Goal: Use online tool/utility: Utilize a website feature to perform a specific function

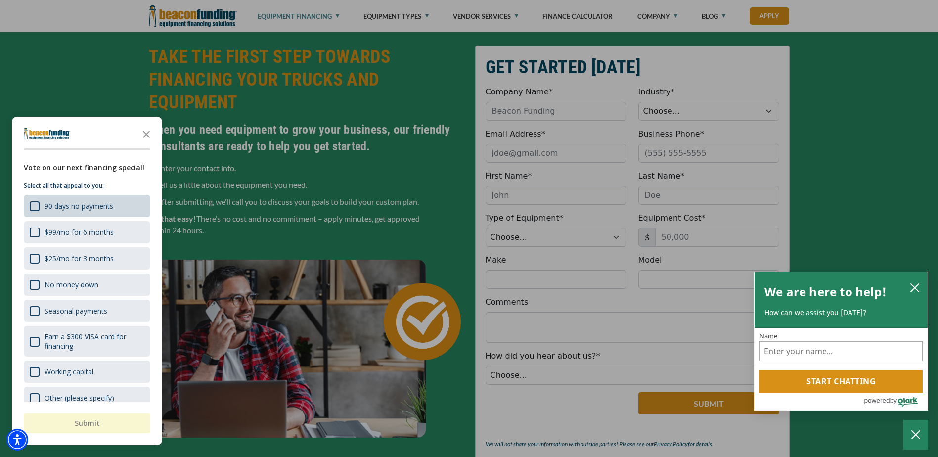
scroll to position [198, 0]
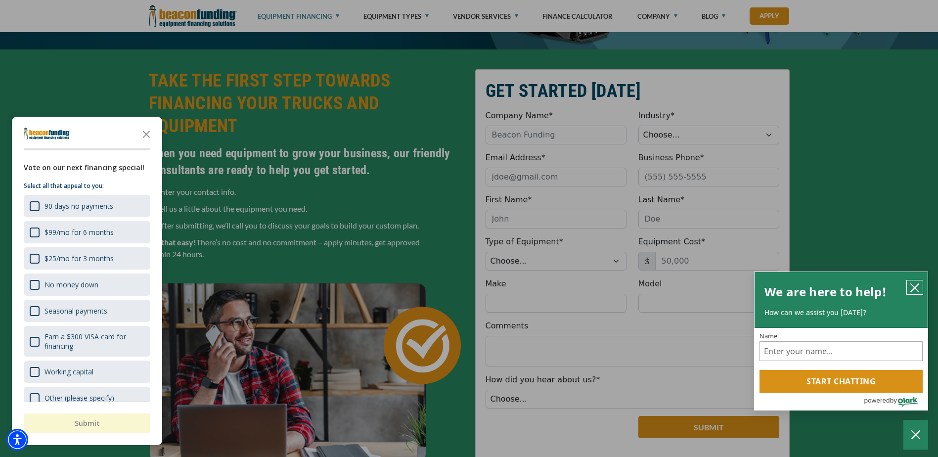
drag, startPoint x: 917, startPoint y: 280, endPoint x: 909, endPoint y: 283, distance: 8.3
click at [914, 281] on button "close chatbox" at bounding box center [915, 287] width 16 height 14
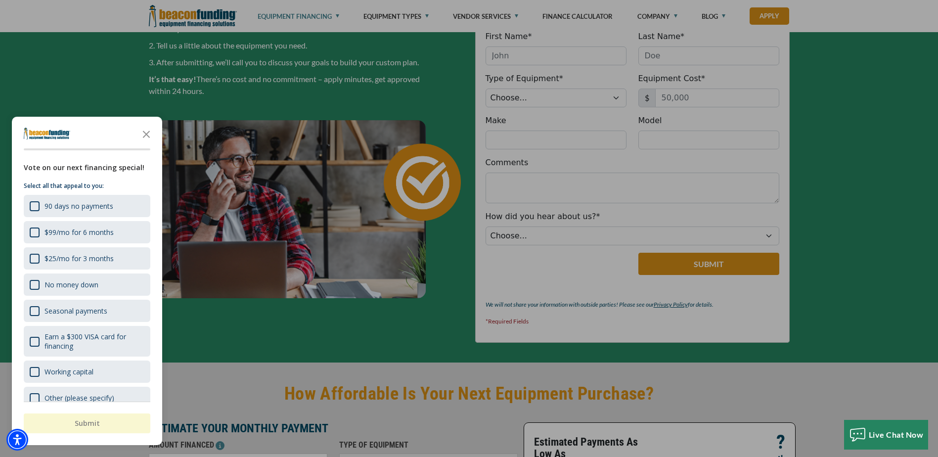
scroll to position [445, 0]
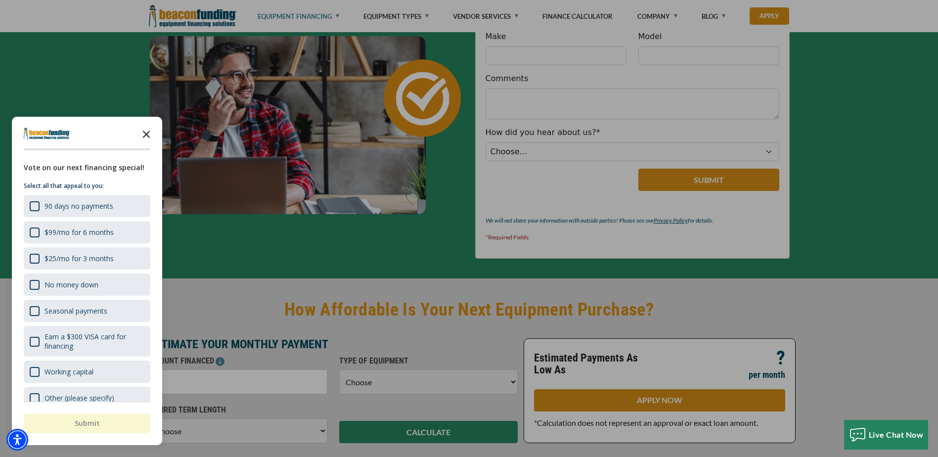
click at [142, 136] on icon "Close the survey" at bounding box center [146, 134] width 20 height 20
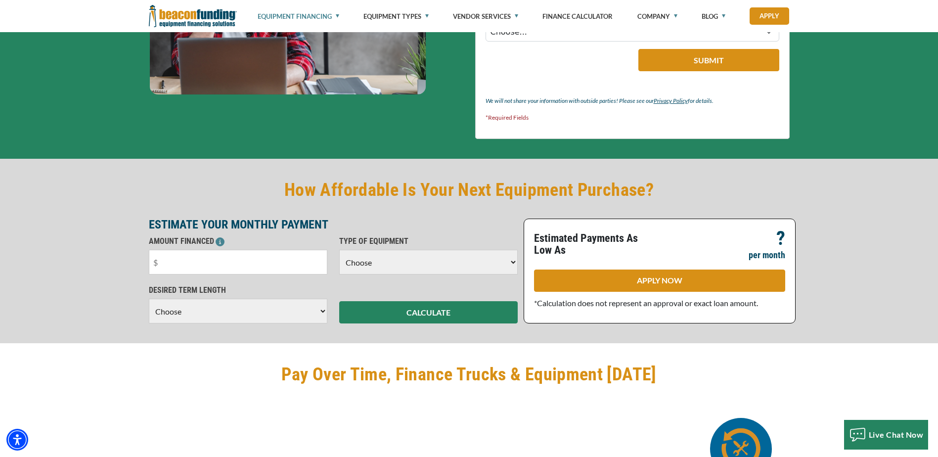
scroll to position [593, 0]
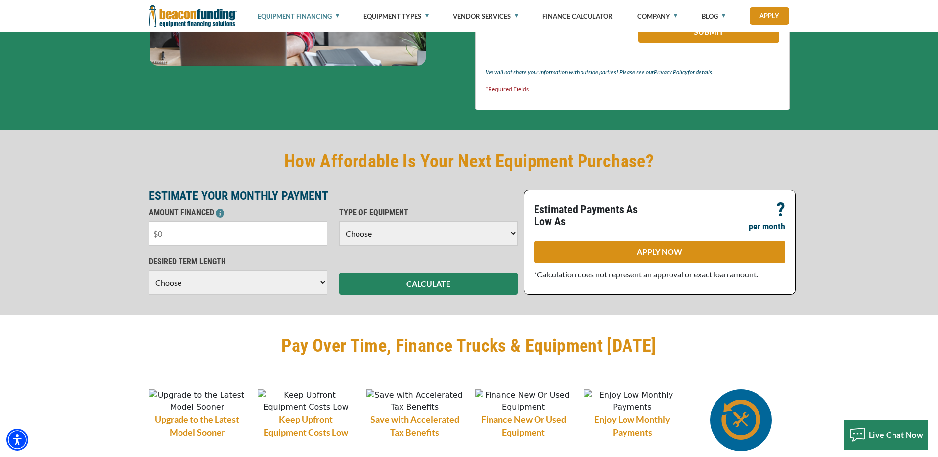
click at [168, 230] on input "text" at bounding box center [238, 233] width 179 height 25
type input "$70,000"
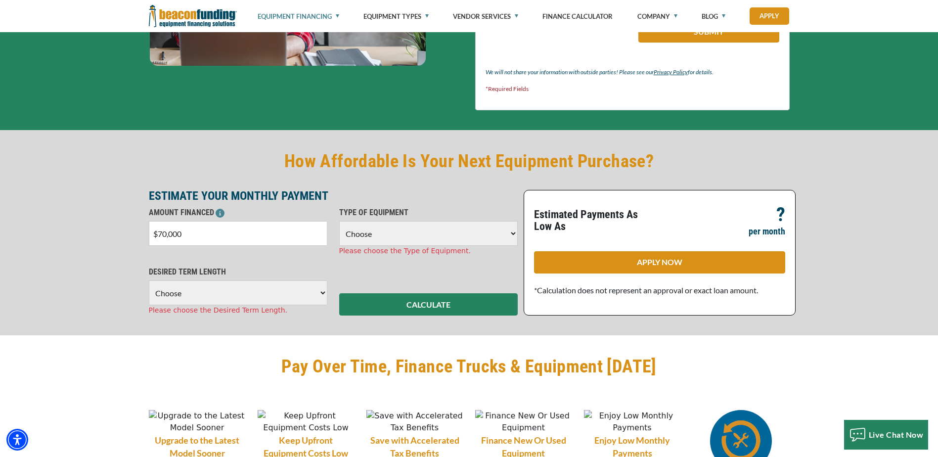
click at [515, 237] on select "Choose Backhoe Boom/Bucket Truck Chipper Commercial Mower Crane DTG/DTF Printin…" at bounding box center [428, 233] width 179 height 25
select select "14"
click at [339, 221] on select "Choose Backhoe Boom/Bucket Truck Chipper Commercial Mower Crane DTG/DTF Printin…" at bounding box center [428, 233] width 179 height 25
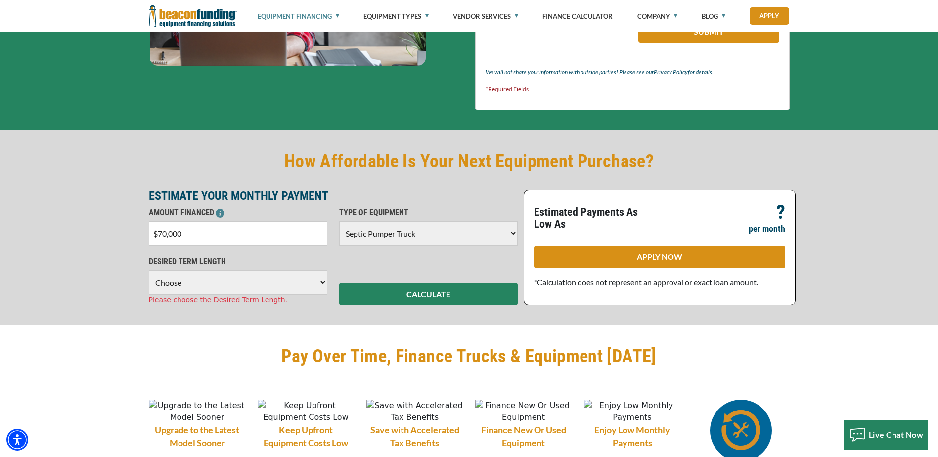
click at [326, 281] on select "Choose 36 Months 48 Months 60 Months" at bounding box center [238, 282] width 179 height 25
select select "60"
click at [149, 270] on select "Choose 36 Months 48 Months 60 Months" at bounding box center [238, 282] width 179 height 25
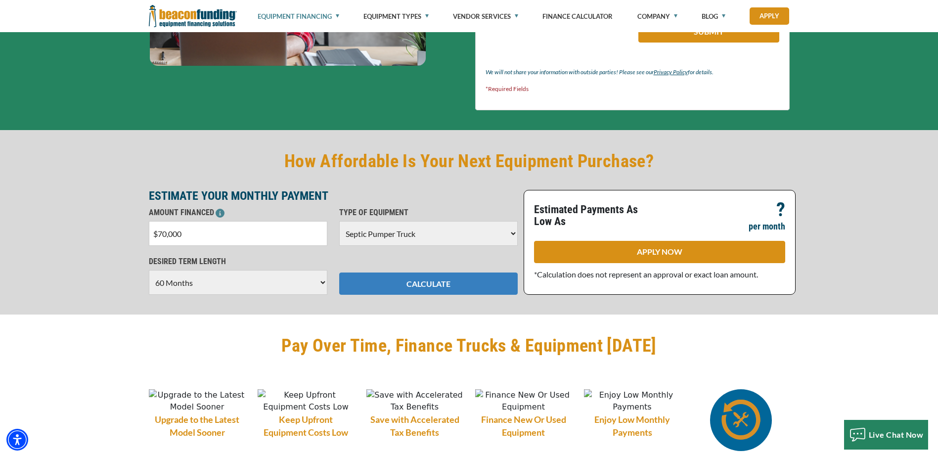
click at [441, 286] on button "CALCULATE" at bounding box center [428, 283] width 179 height 22
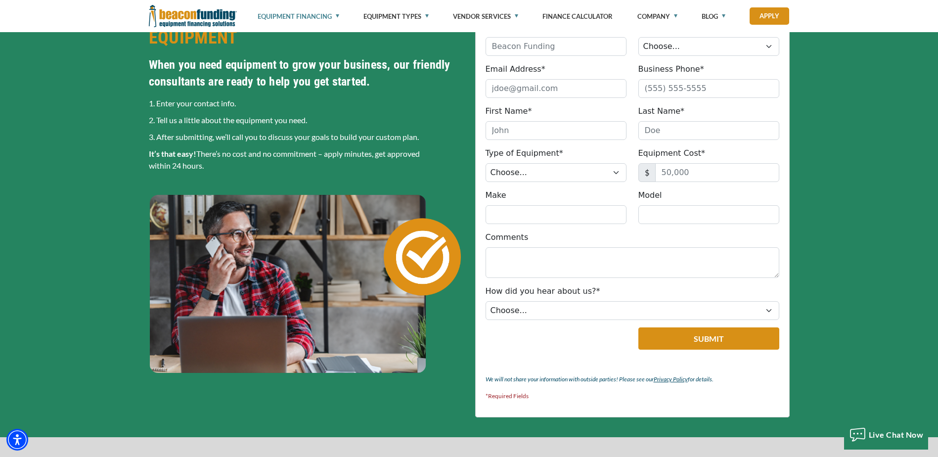
scroll to position [297, 0]
